Goal: Task Accomplishment & Management: Use online tool/utility

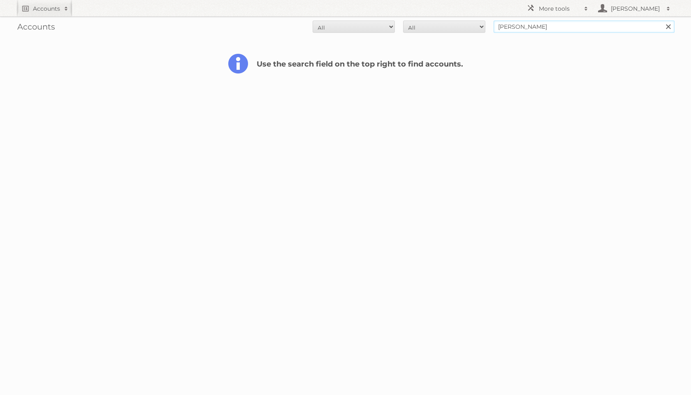
click at [572, 25] on input "lidl belgie" at bounding box center [583, 27] width 181 height 12
type input "lidl deka tuin"
click at [661, 21] on input "Search" at bounding box center [667, 27] width 12 height 12
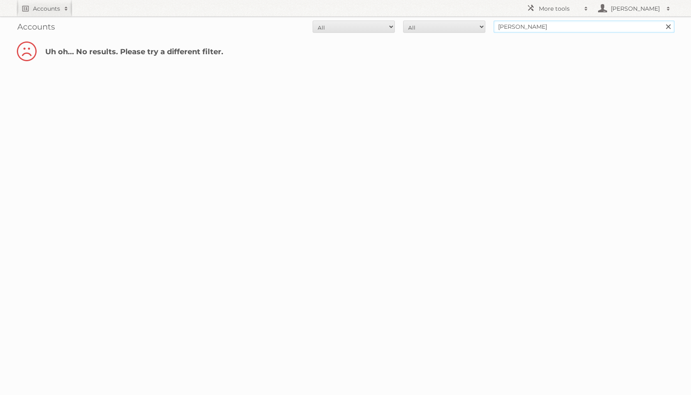
click at [555, 27] on input "lidl deka tuin" at bounding box center [583, 27] width 181 height 12
type input "deka markt"
click at [661, 21] on input "Search" at bounding box center [667, 27] width 12 height 12
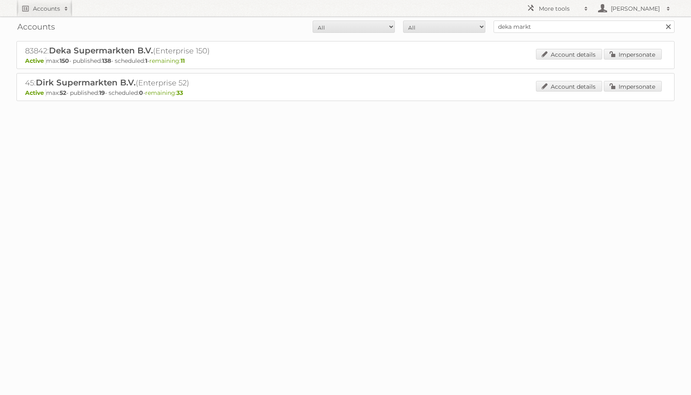
click at [632, 61] on p "Active max: 150 - published: 138 - scheduled: 1 - remaining: 11" at bounding box center [345, 60] width 640 height 7
click at [631, 56] on link "Impersonate" at bounding box center [632, 54] width 58 height 11
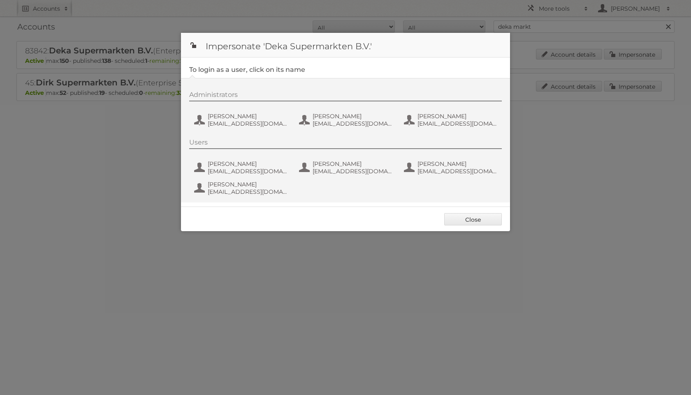
click at [275, 131] on div "Administrators [PERSON_NAME] [EMAIL_ADDRESS][DOMAIN_NAME] [PERSON_NAME] [PERSON…" at bounding box center [345, 140] width 329 height 125
click at [266, 121] on span "[EMAIL_ADDRESS][DOMAIN_NAME]" at bounding box center [248, 123] width 80 height 7
